Goal: Register for event/course

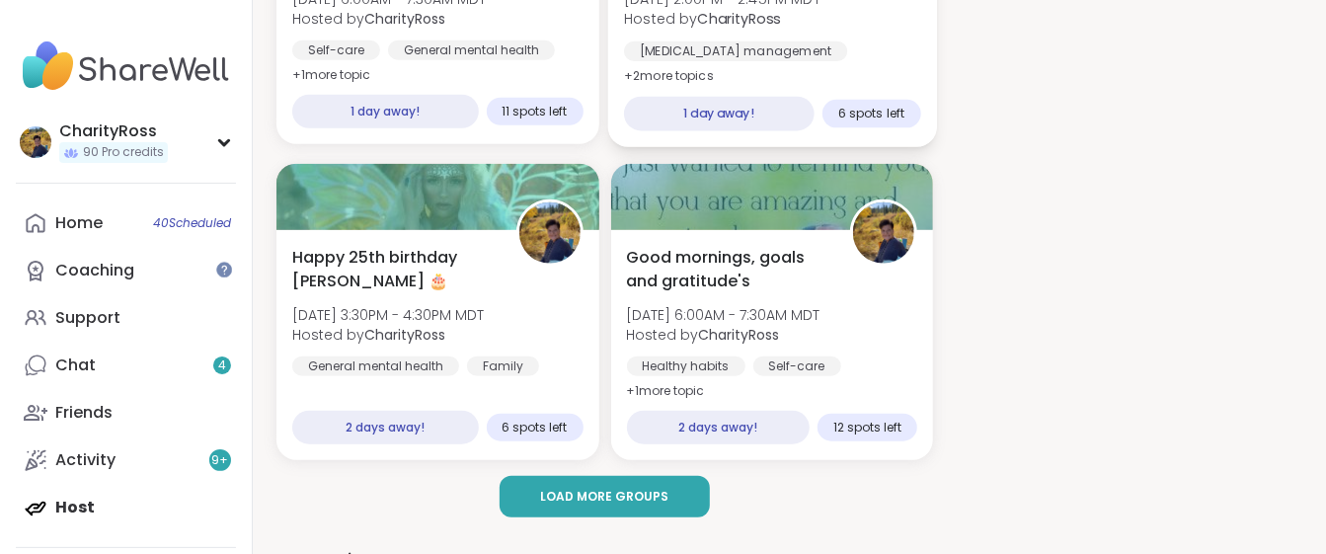
scroll to position [526, 0]
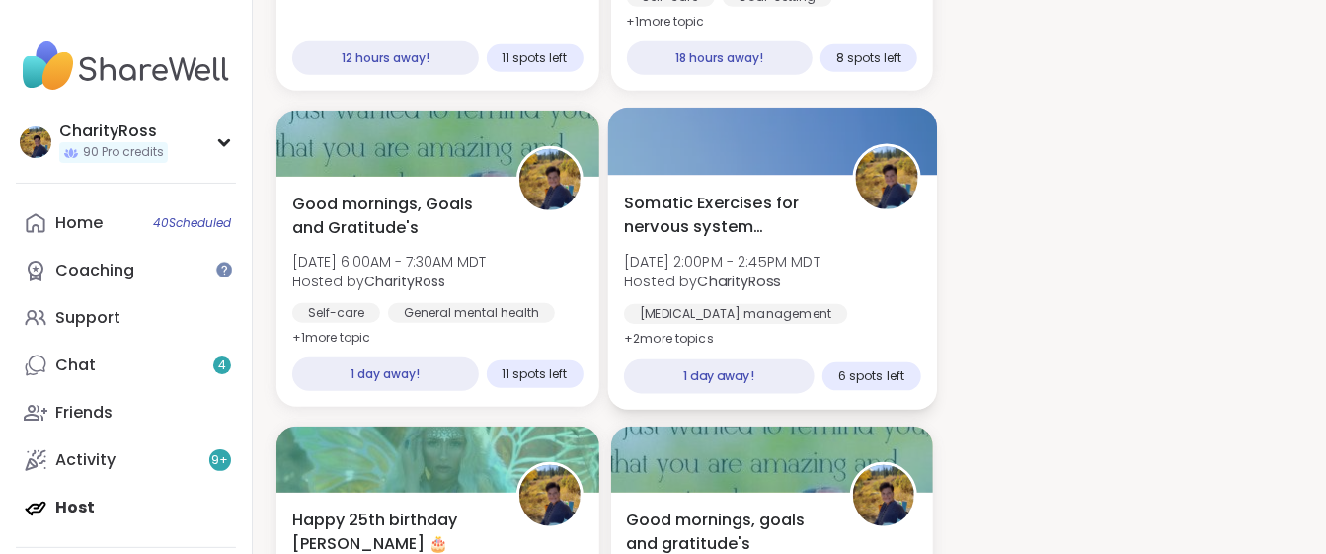
click at [746, 304] on div "[MEDICAL_DATA] management" at bounding box center [735, 314] width 223 height 20
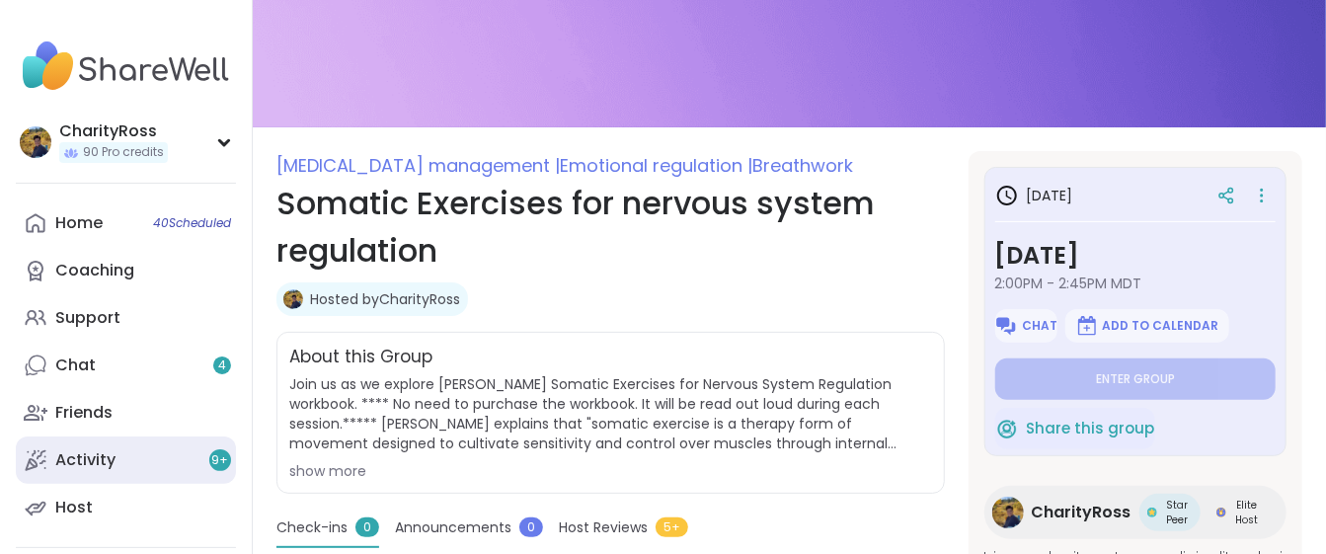
click at [68, 470] on div "Activity 9 +" at bounding box center [85, 460] width 60 height 22
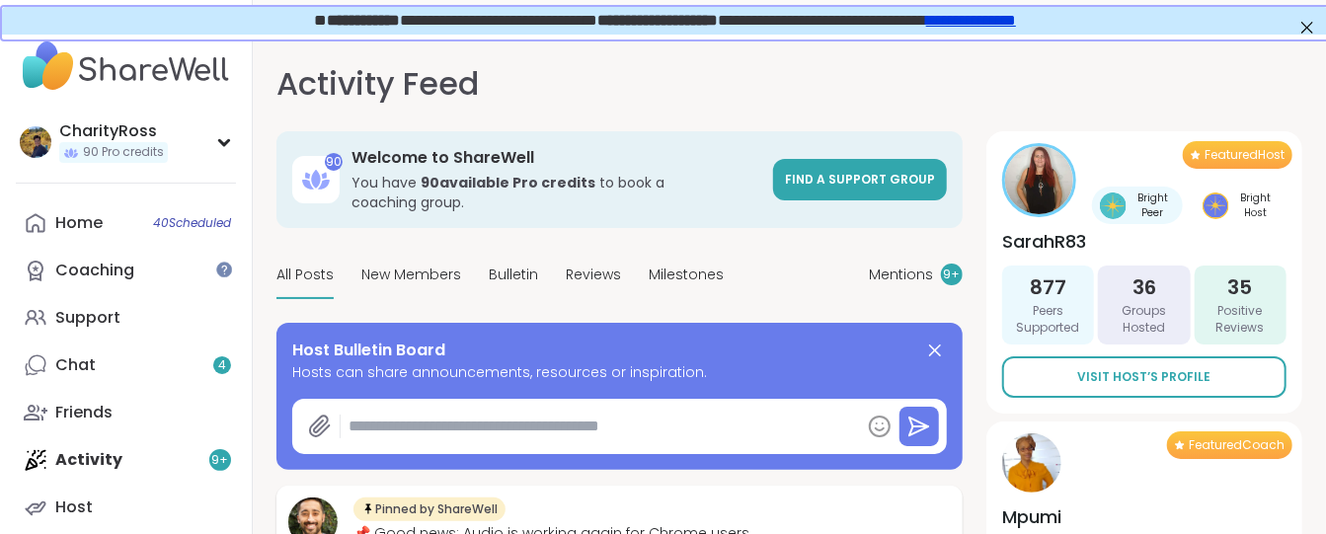
click at [353, 407] on textarea at bounding box center [600, 426] width 519 height 39
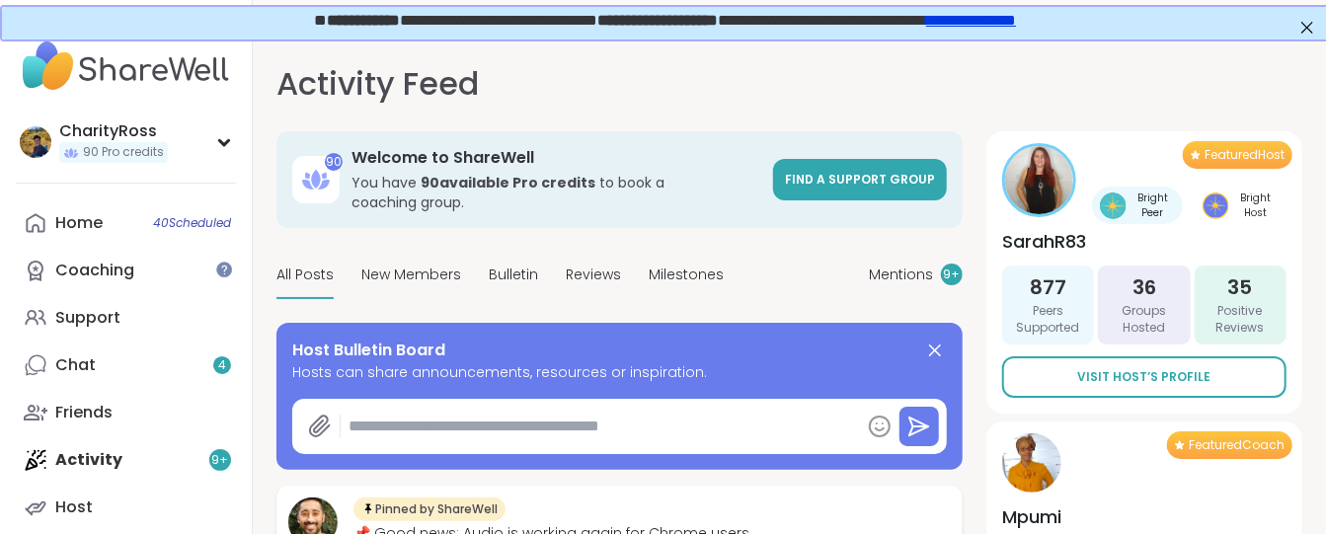
paste textarea "**********"
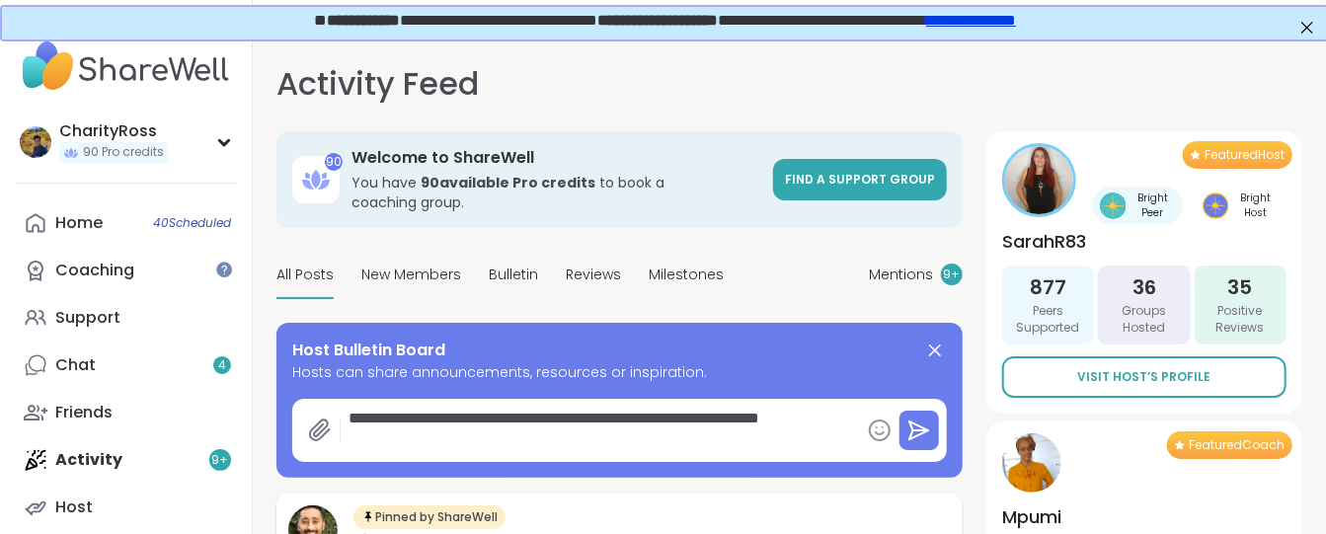
type textarea "*"
type textarea "**********"
click at [908, 419] on icon at bounding box center [919, 431] width 24 height 24
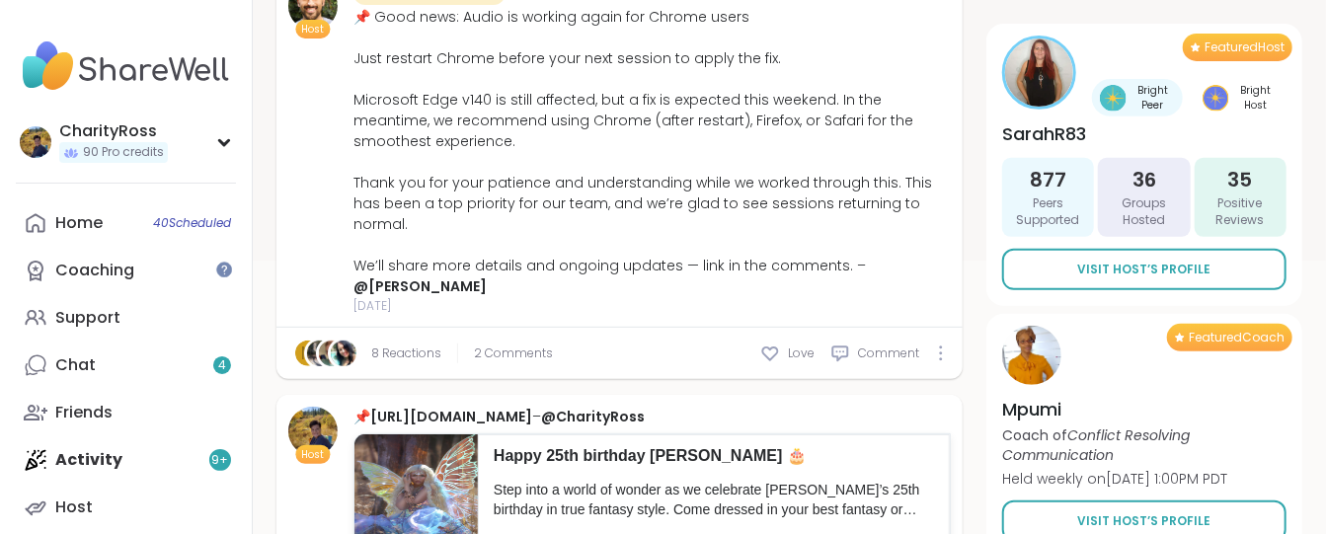
scroll to position [394, 0]
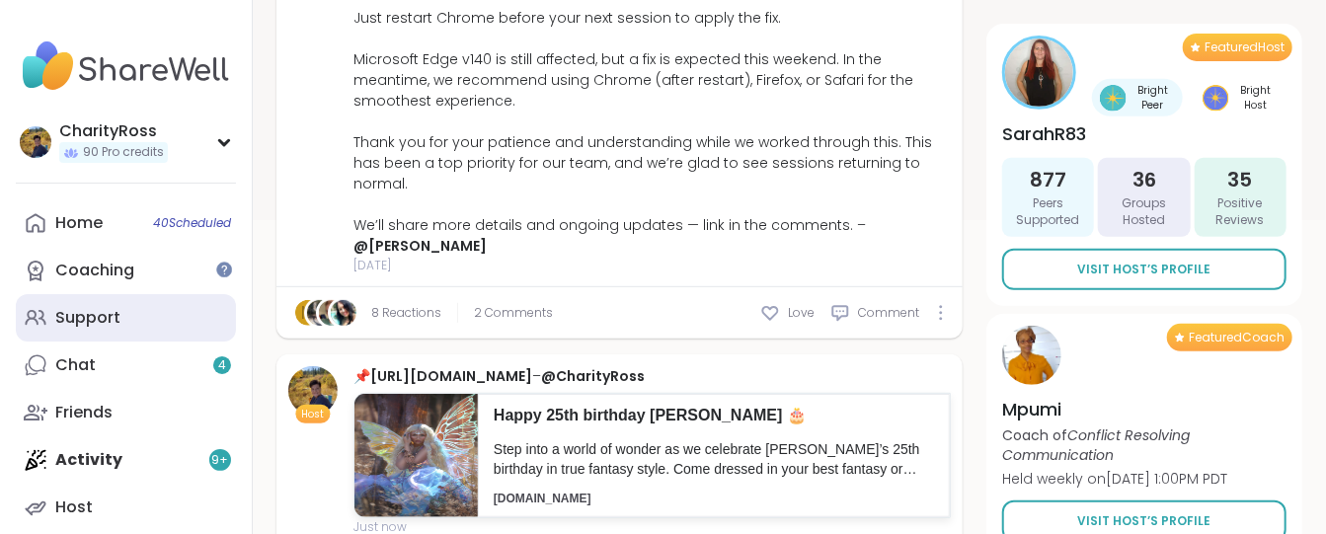
click at [67, 322] on div "Support" at bounding box center [87, 318] width 65 height 22
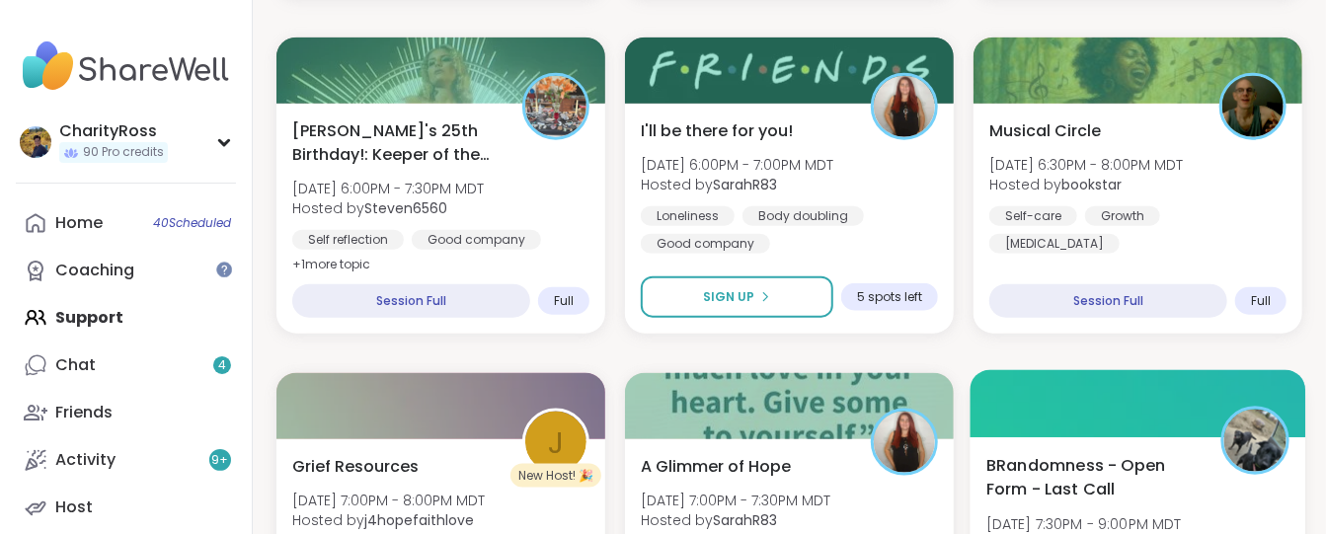
scroll to position [1184, 0]
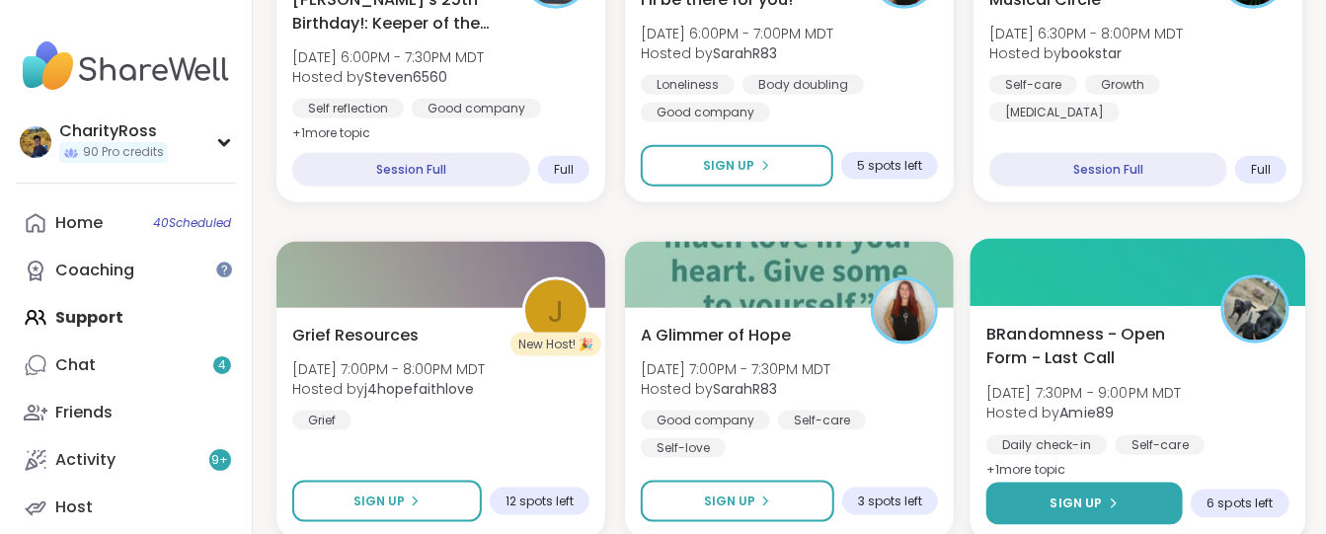
click at [1019, 485] on button "Sign Up" at bounding box center [1084, 504] width 196 height 42
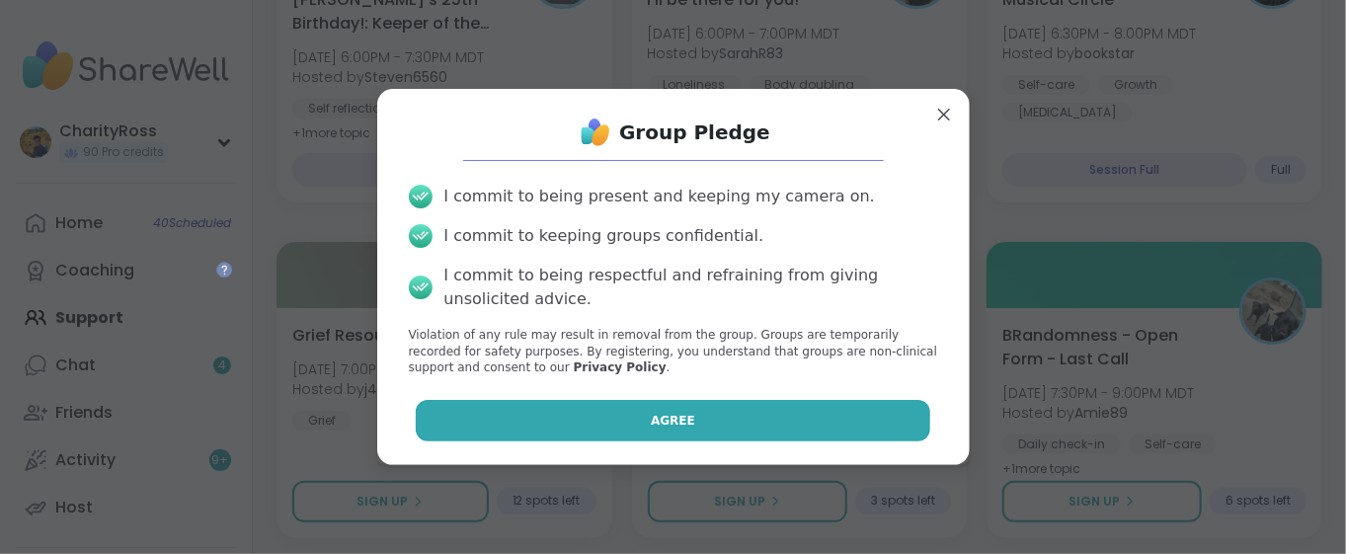
click at [881, 419] on button "Agree" at bounding box center [673, 420] width 514 height 41
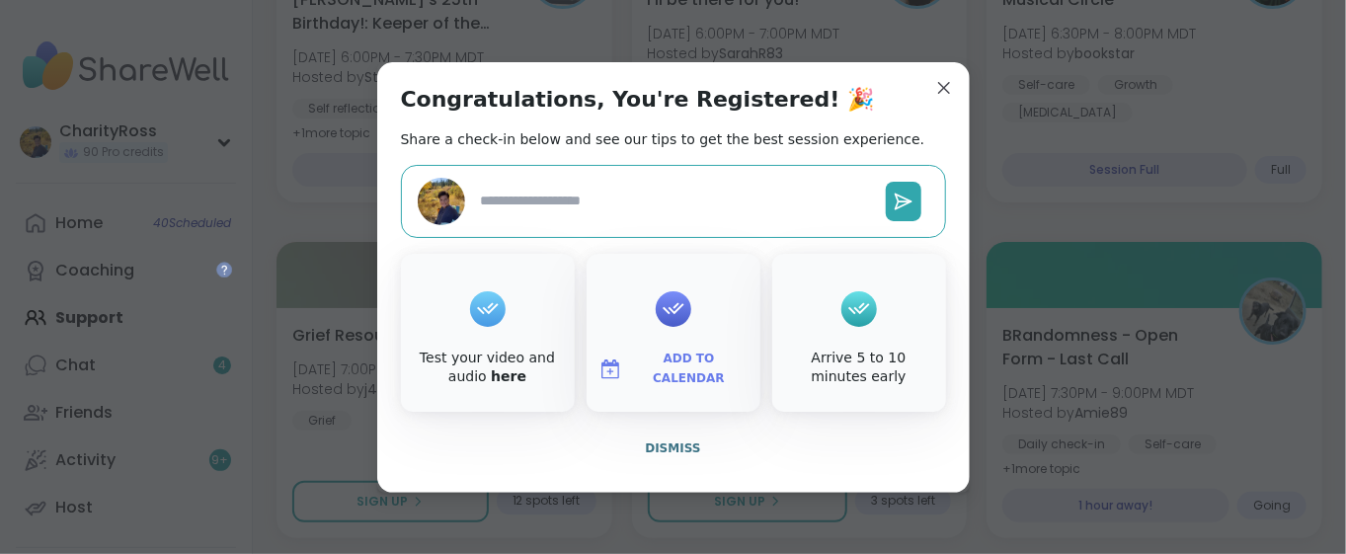
click at [723, 365] on span "Add to Calendar" at bounding box center [689, 369] width 118 height 39
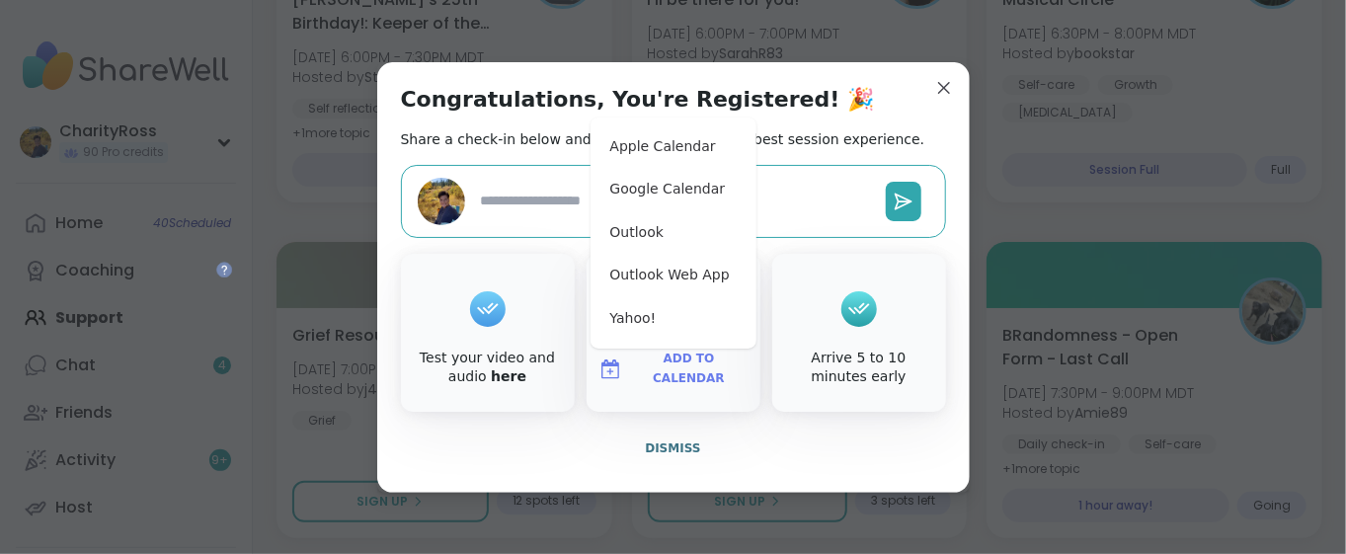
type textarea "*"
click at [665, 196] on button "Google Calendar" at bounding box center [673, 189] width 150 height 43
click at [679, 446] on span "Dismiss" at bounding box center [672, 448] width 55 height 14
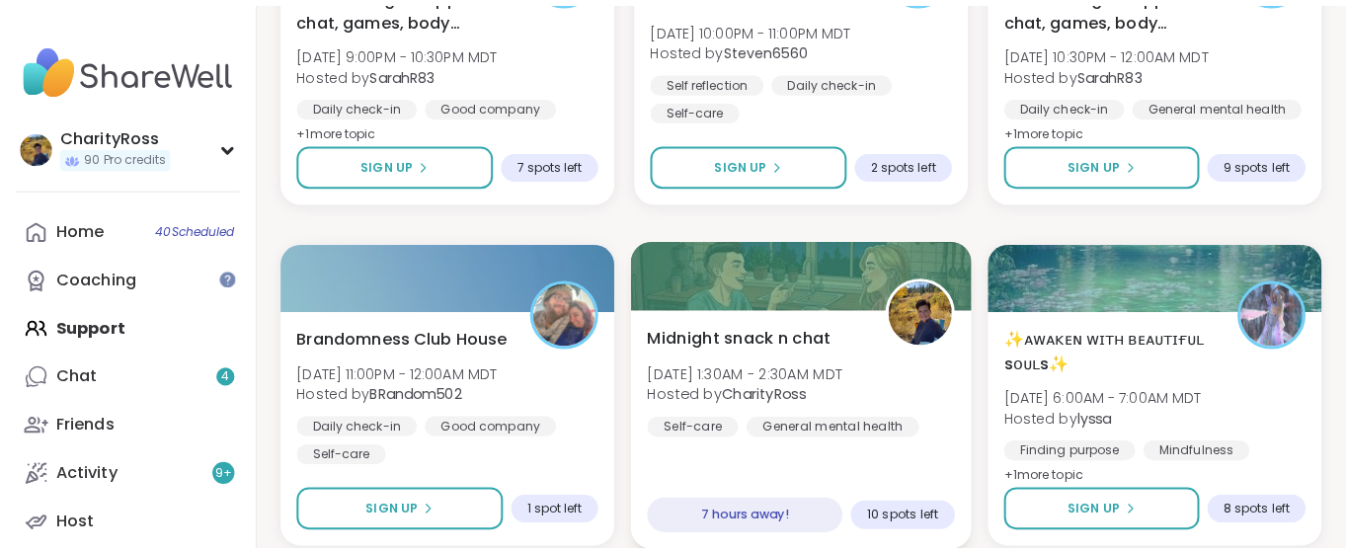
scroll to position [2237, 0]
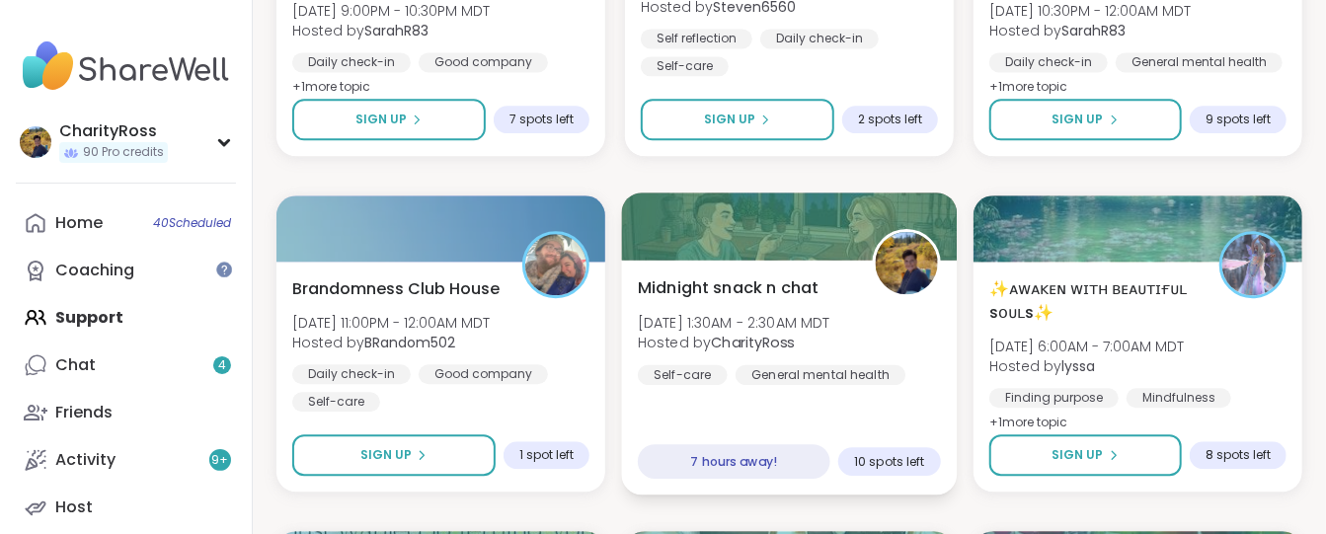
click at [733, 395] on div "Midnight snack n chat [DATE] 1:30AM - 2:30AM MDT Hosted by CharityRoss Self-car…" at bounding box center [790, 377] width 336 height 235
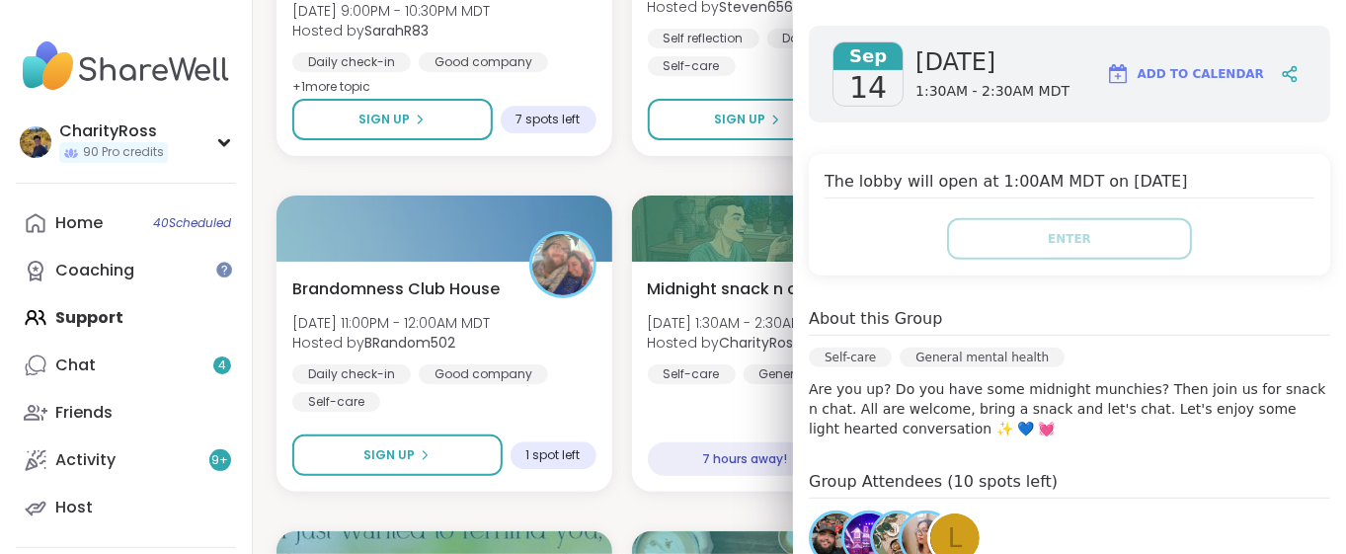
scroll to position [394, 0]
